Goal: Find specific page/section: Find specific page/section

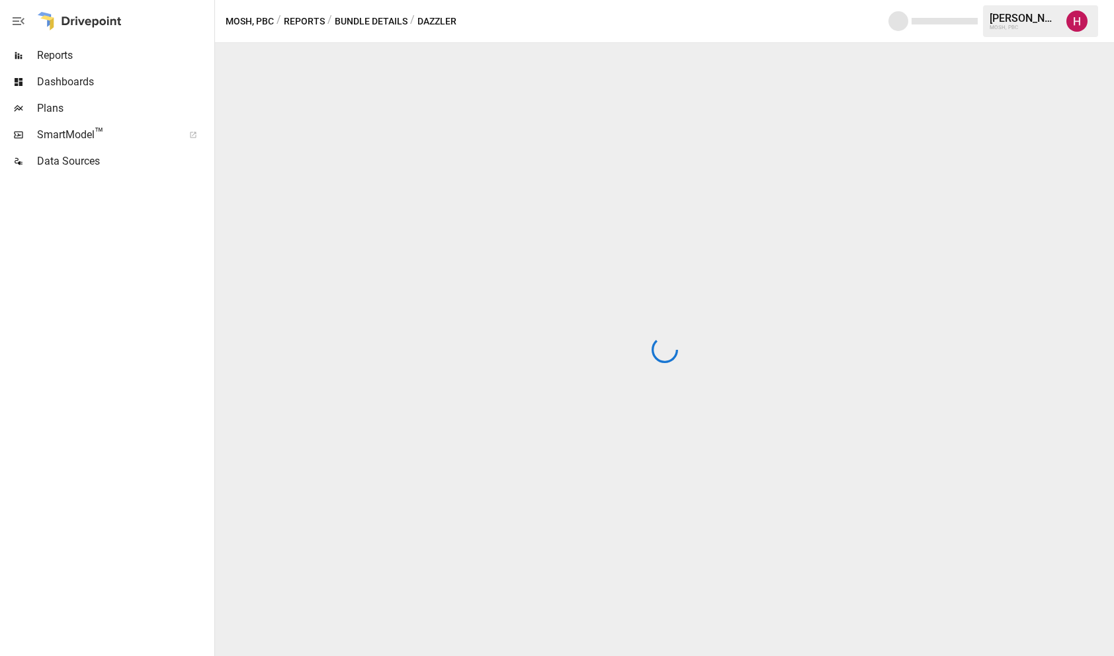
click at [83, 49] on span "Reports" at bounding box center [124, 56] width 175 height 16
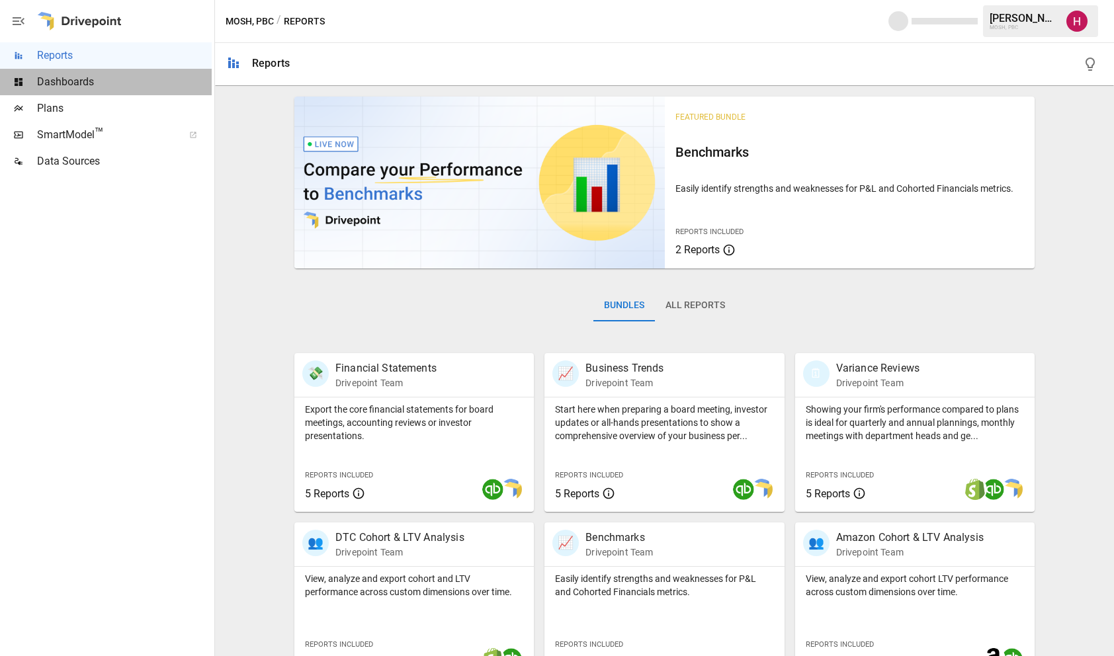
click at [124, 86] on span "Dashboards" at bounding box center [124, 82] width 175 height 16
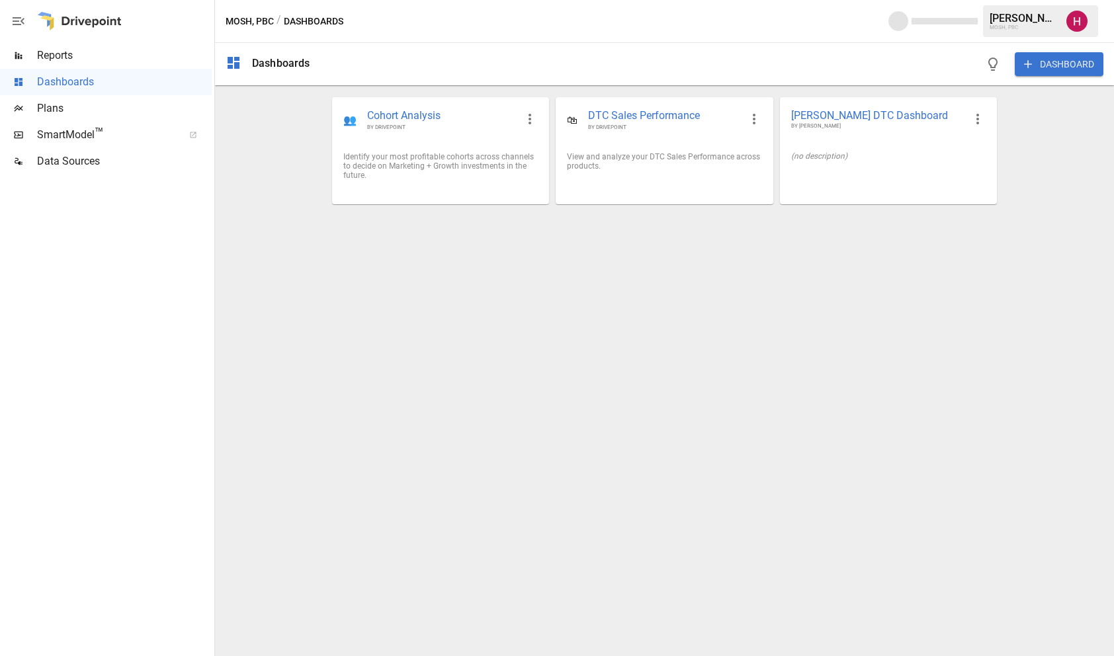
click at [81, 116] on span "Plans" at bounding box center [124, 109] width 175 height 16
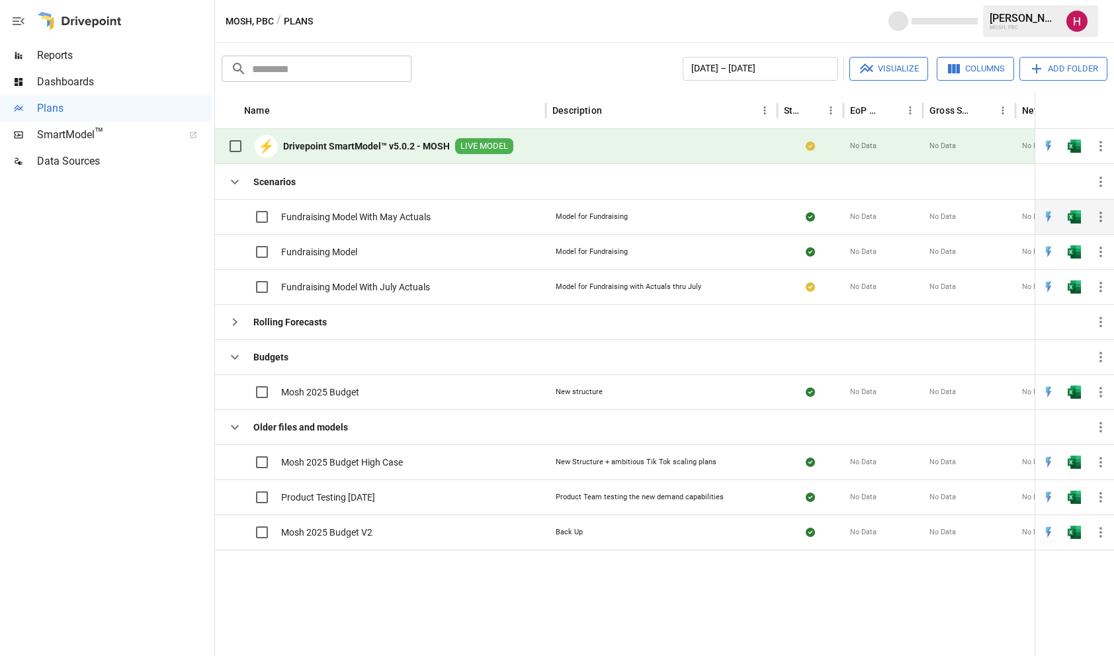
click at [328, 214] on span "Fundraising Model With May Actuals" at bounding box center [355, 216] width 149 height 13
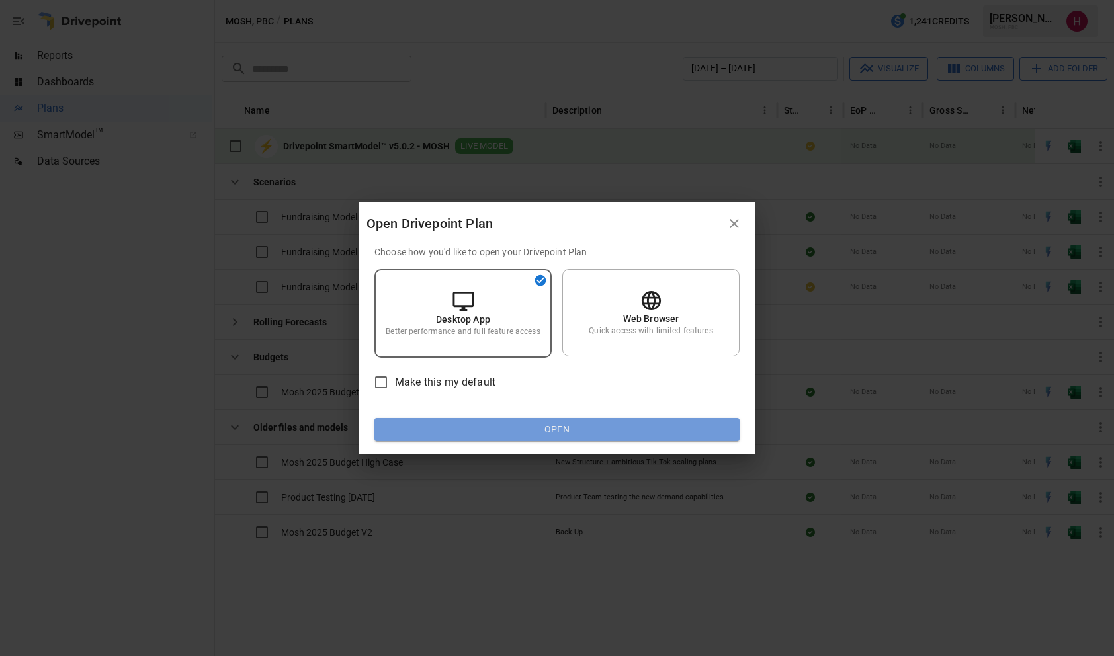
click at [505, 426] on button "Open" at bounding box center [556, 430] width 365 height 24
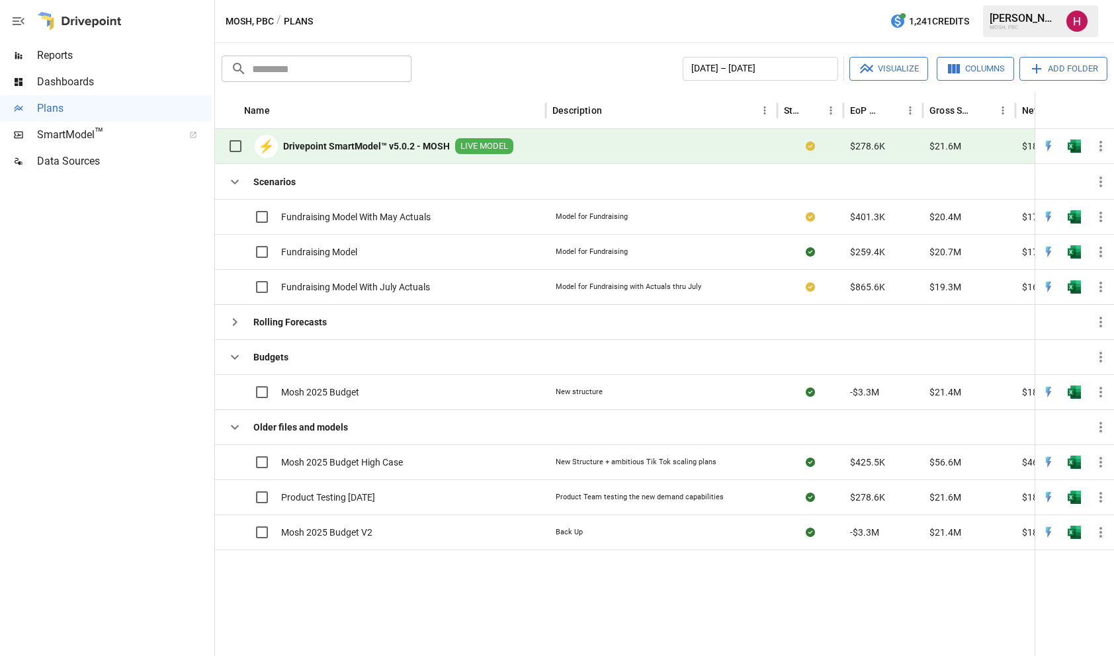
click at [537, 35] on div "MOSH, PBC / Plans 1,241 Credits [PERSON_NAME] MOSH, PBC" at bounding box center [664, 21] width 899 height 42
